Goal: Task Accomplishment & Management: Complete application form

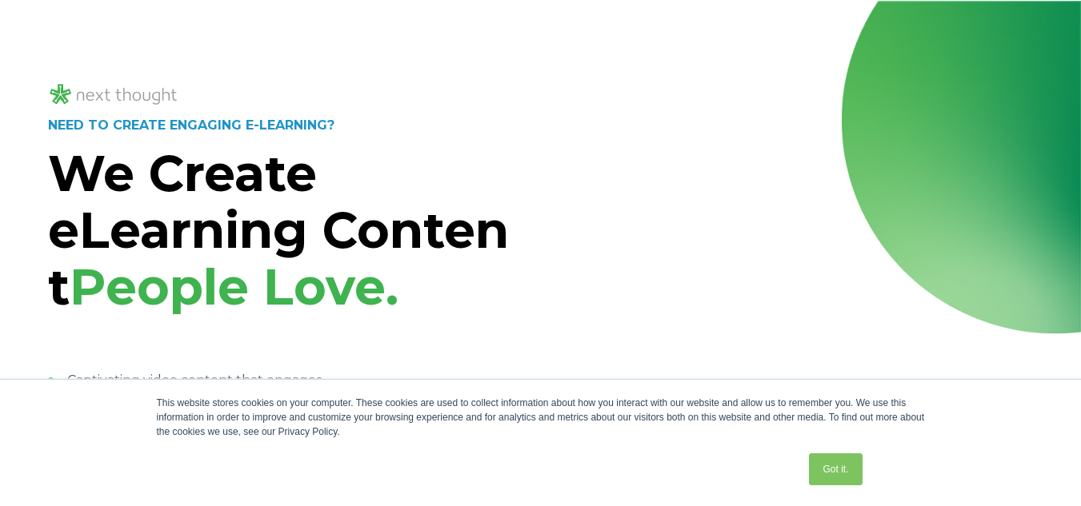
drag, startPoint x: 174, startPoint y: 13, endPoint x: 283, endPoint y: -37, distance: 119.6
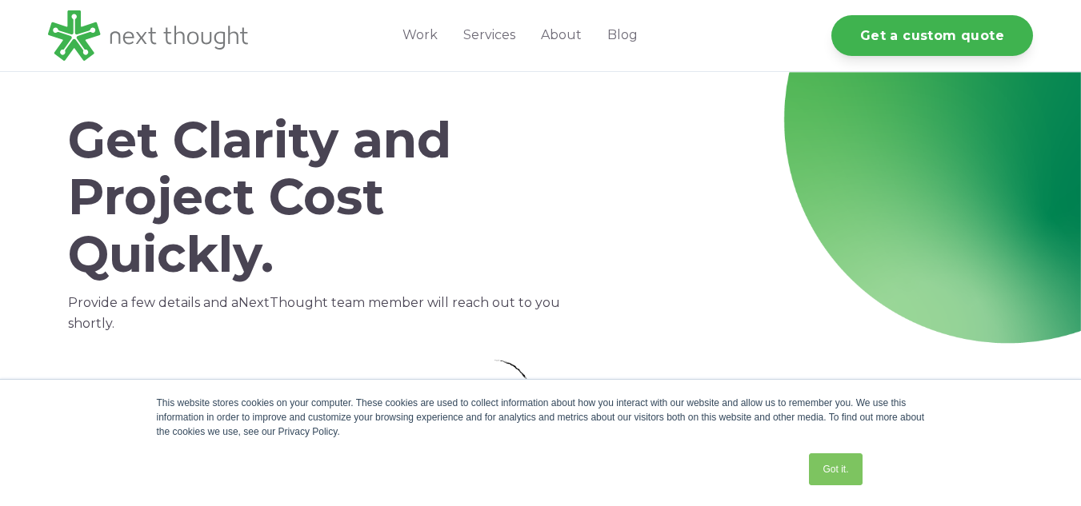
click at [433, 192] on h1 "Get Clarity and Project Cost Quickly." at bounding box center [330, 197] width 524 height 171
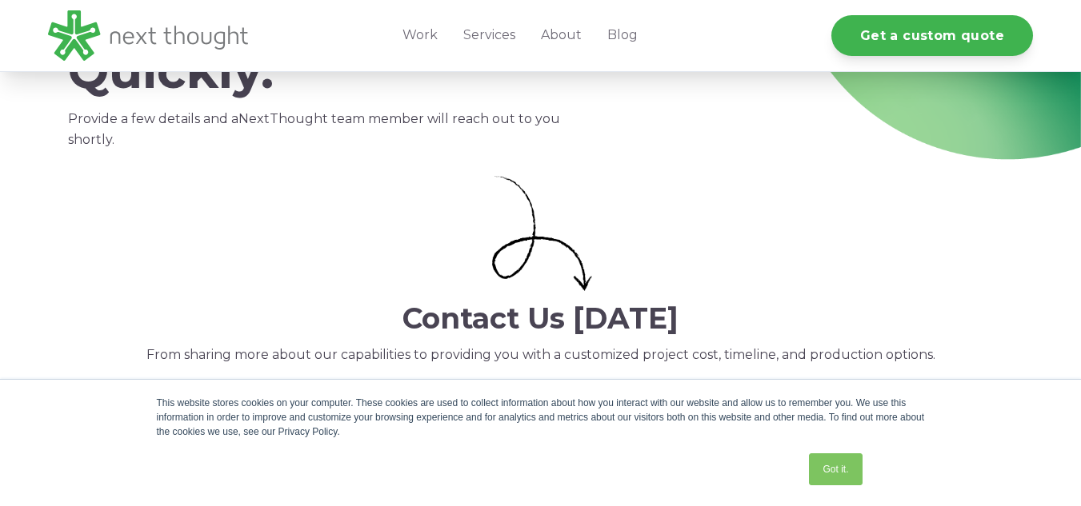
scroll to position [164, 0]
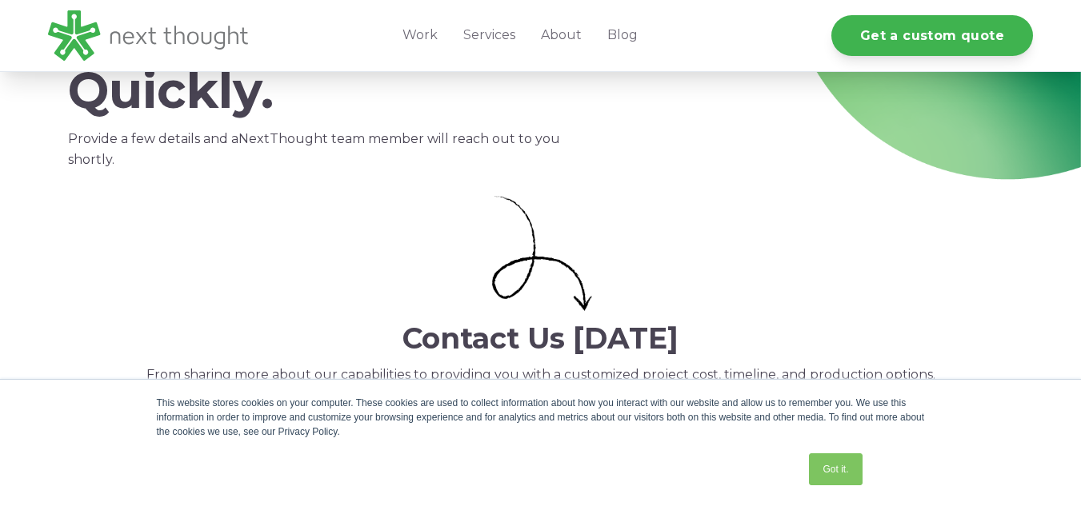
click at [94, 370] on p "From sharing more about our capabilities to providing you with a customized pro…" at bounding box center [540, 375] width 985 height 21
